Goal: Transaction & Acquisition: Purchase product/service

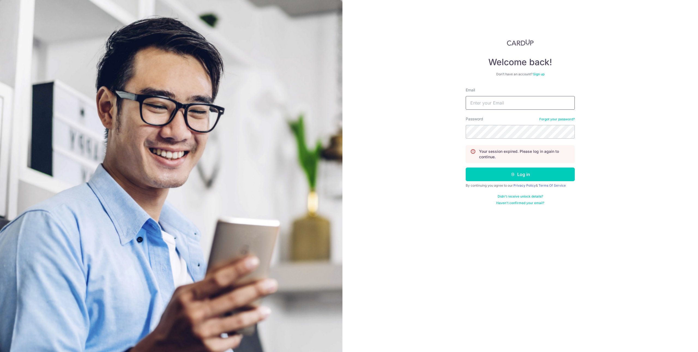
click at [540, 107] on input "Email" at bounding box center [520, 103] width 109 height 14
type input "edison_ang91@hotmail.com"
click at [501, 169] on button "Log in" at bounding box center [520, 174] width 109 height 14
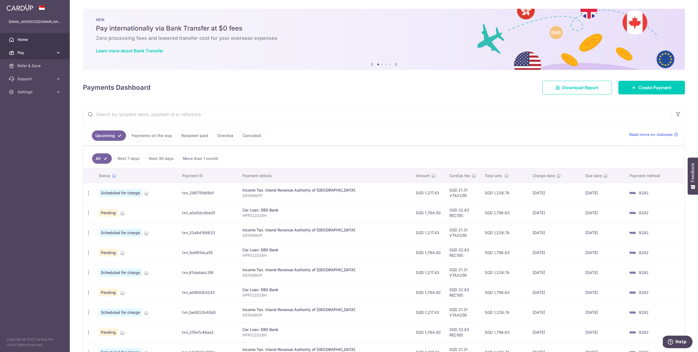
click at [29, 54] on span "Pay" at bounding box center [35, 52] width 36 height 5
click at [37, 63] on span "Payments" at bounding box center [35, 65] width 36 height 5
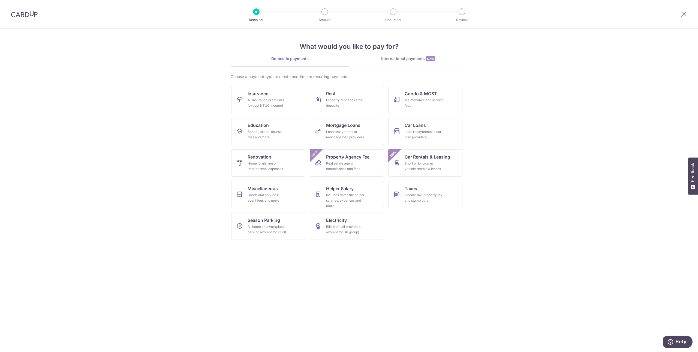
click at [566, 211] on section "What would you like to pay for? Domestic payments International payments New Ch…" at bounding box center [349, 190] width 698 height 323
click at [262, 191] on span "Miscellaneous" at bounding box center [263, 188] width 30 height 7
